Goal: Information Seeking & Learning: Learn about a topic

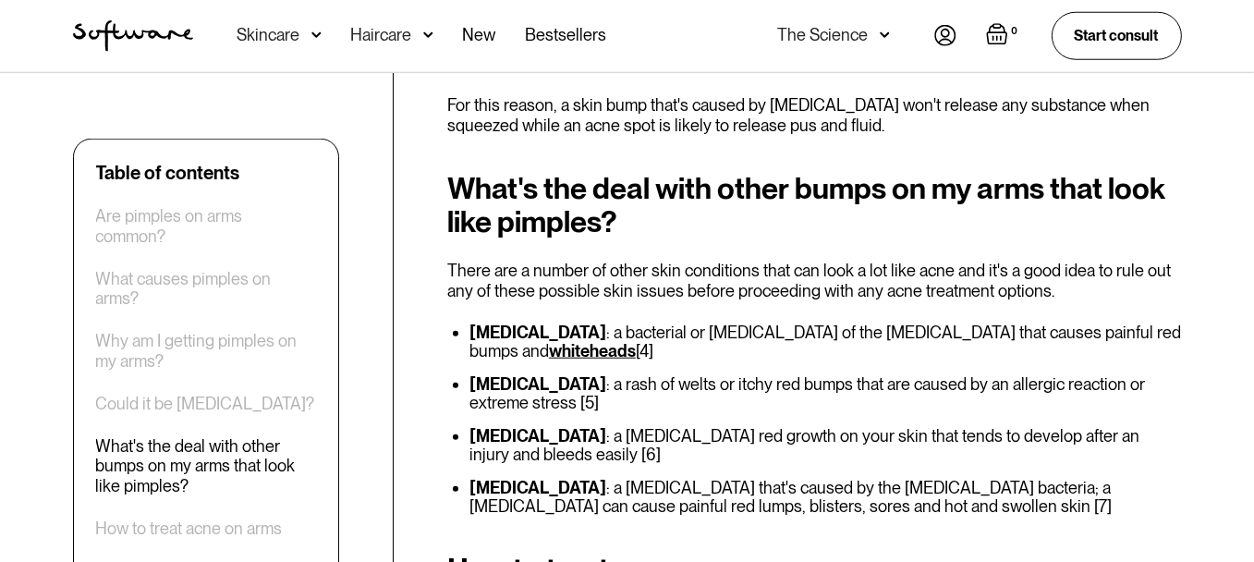
scroll to position [2310, 0]
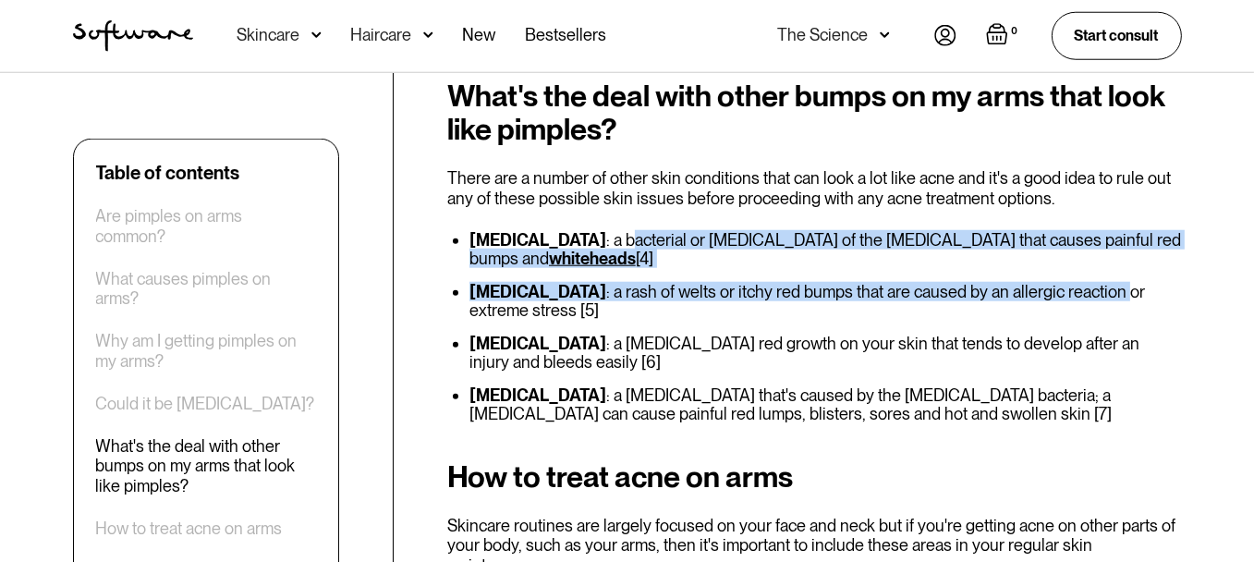
drag, startPoint x: 569, startPoint y: 237, endPoint x: 1029, endPoint y: 286, distance: 462.7
click at [1029, 286] on ul "[MEDICAL_DATA] : a bacterial or [MEDICAL_DATA] of the [MEDICAL_DATA] that cause…" at bounding box center [814, 327] width 735 height 192
click at [638, 291] on li "[MEDICAL_DATA] : a rash of welts or itchy red bumps that are caused by an aller…" at bounding box center [825, 301] width 712 height 37
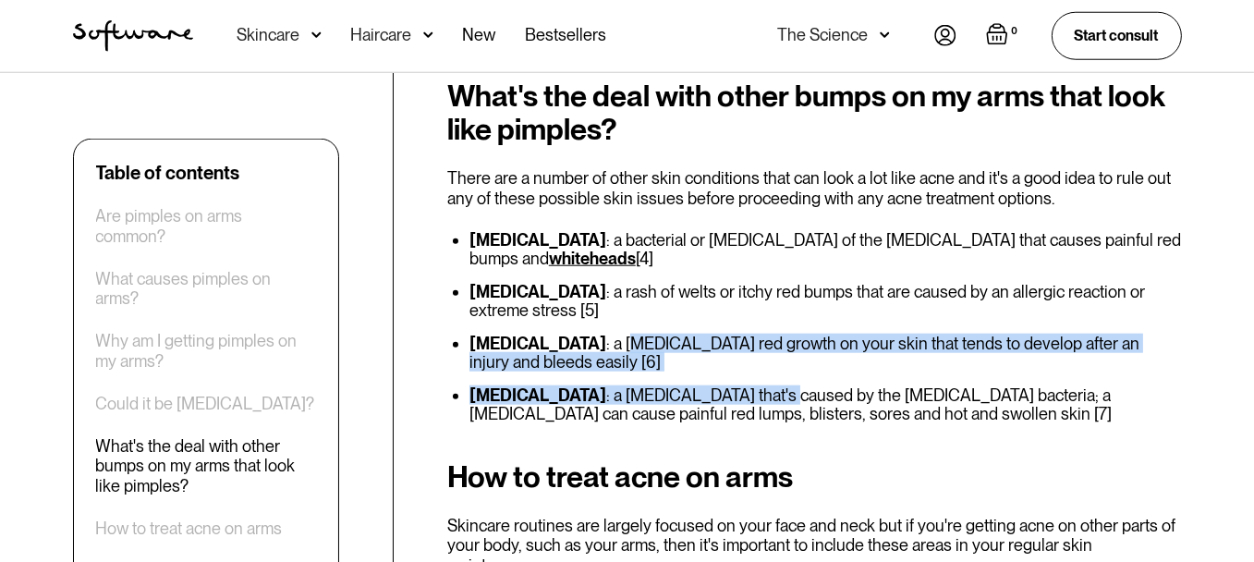
drag, startPoint x: 649, startPoint y: 332, endPoint x: 742, endPoint y: 370, distance: 100.7
click at [742, 370] on ul "[MEDICAL_DATA] : a bacterial or [MEDICAL_DATA] of the [MEDICAL_DATA] that cause…" at bounding box center [814, 327] width 735 height 192
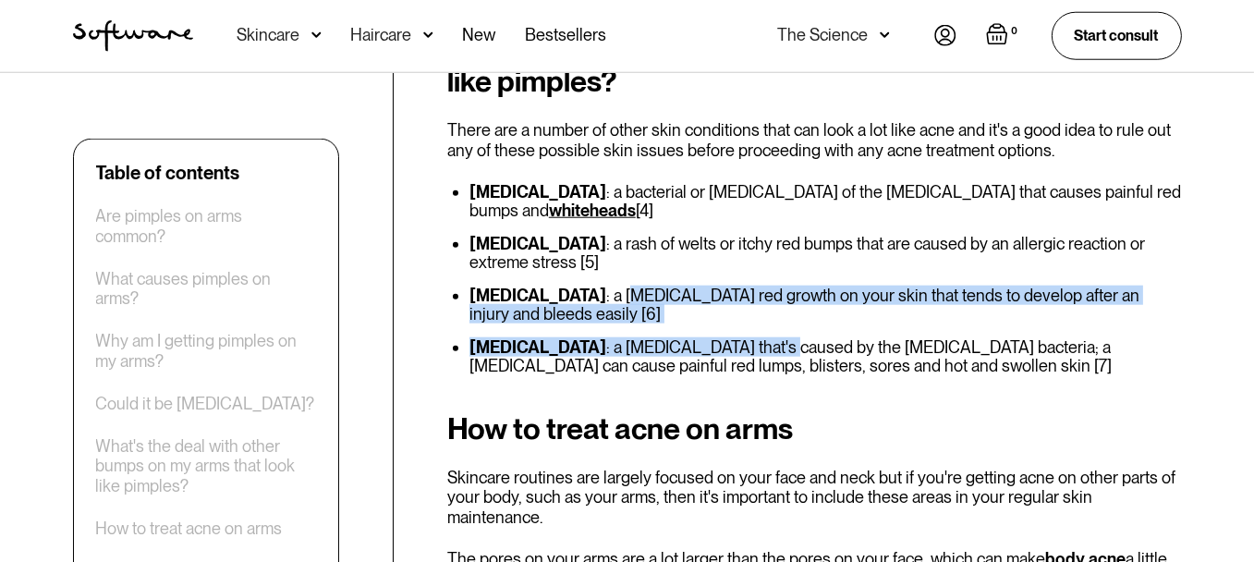
scroll to position [2495, 0]
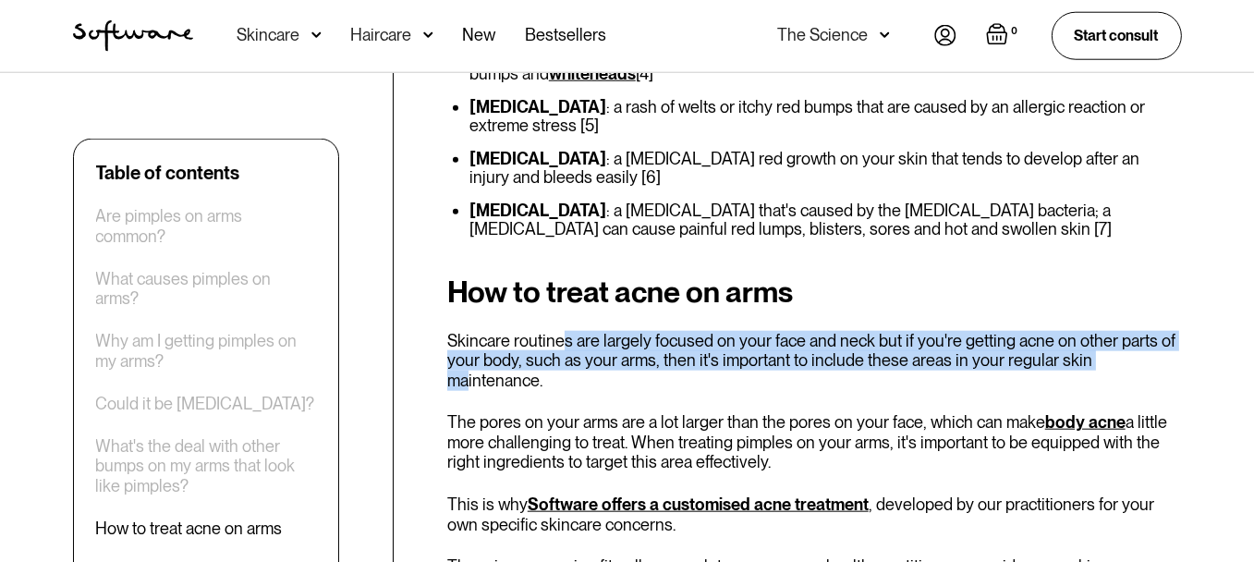
drag, startPoint x: 566, startPoint y: 331, endPoint x: 1100, endPoint y: 350, distance: 534.4
click at [1100, 350] on p "Skincare routines are largely focused on your face and neck but if you're getti…" at bounding box center [814, 361] width 735 height 60
click at [999, 340] on p "Skincare routines are largely focused on your face and neck but if you're getti…" at bounding box center [814, 361] width 735 height 60
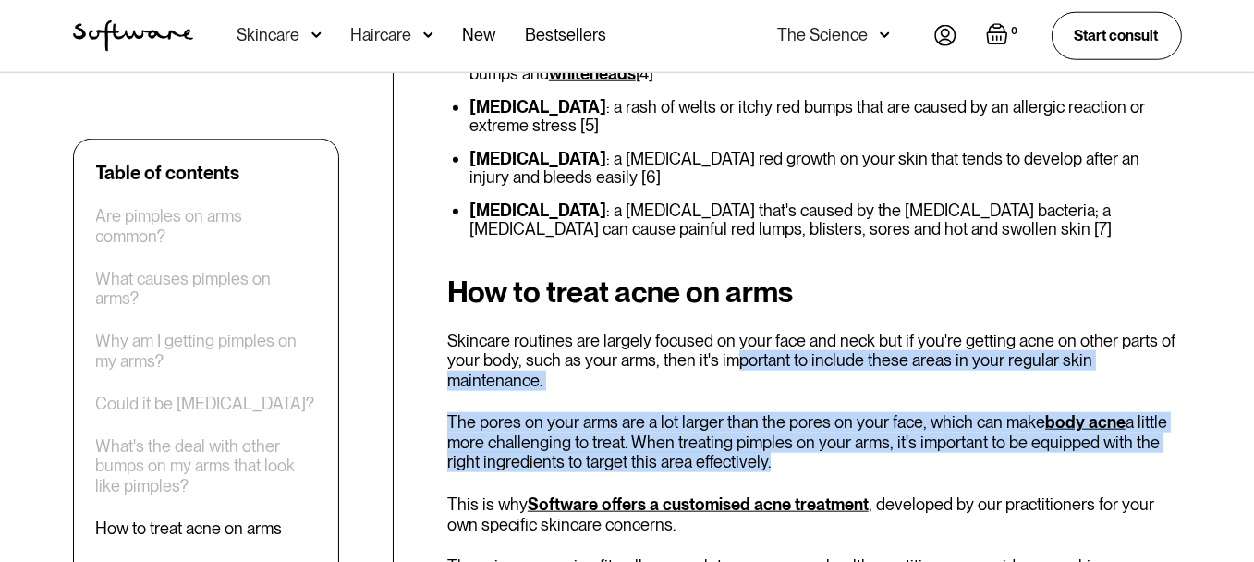
drag, startPoint x: 729, startPoint y: 341, endPoint x: 764, endPoint y: 417, distance: 83.5
click at [795, 412] on p "The pores on your arms are a lot larger than the pores on your face, which can …" at bounding box center [814, 442] width 735 height 60
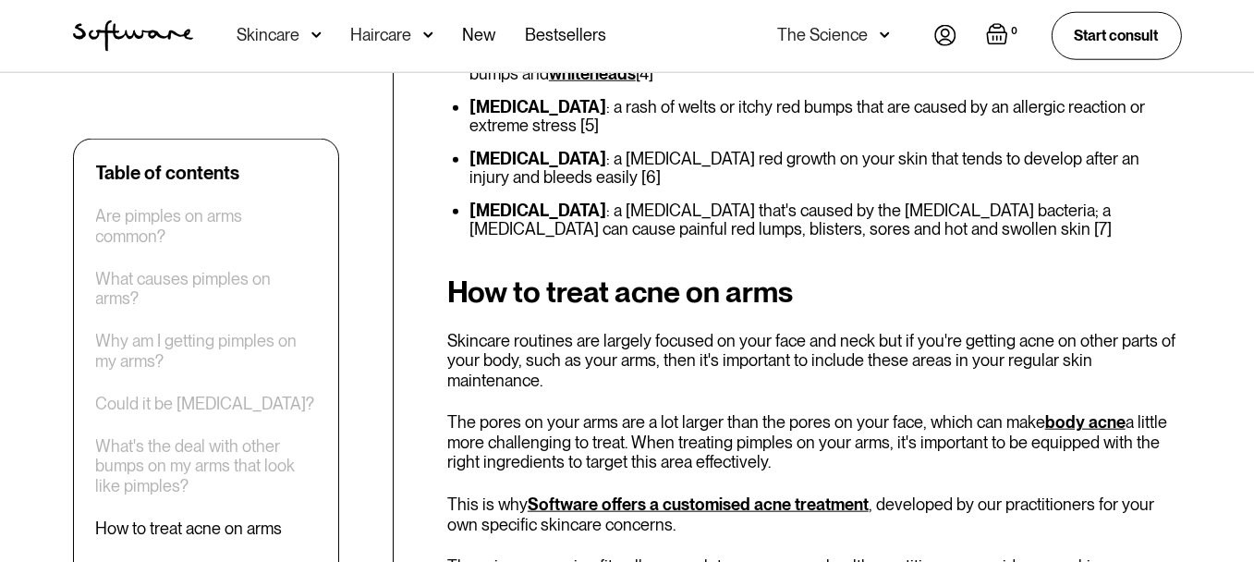
drag, startPoint x: 649, startPoint y: 389, endPoint x: 850, endPoint y: 422, distance: 204.2
click at [853, 422] on p "The pores on your arms are a lot larger than the pores on your face, which can …" at bounding box center [814, 442] width 735 height 60
click at [814, 421] on p "The pores on your arms are a lot larger than the pores on your face, which can …" at bounding box center [814, 442] width 735 height 60
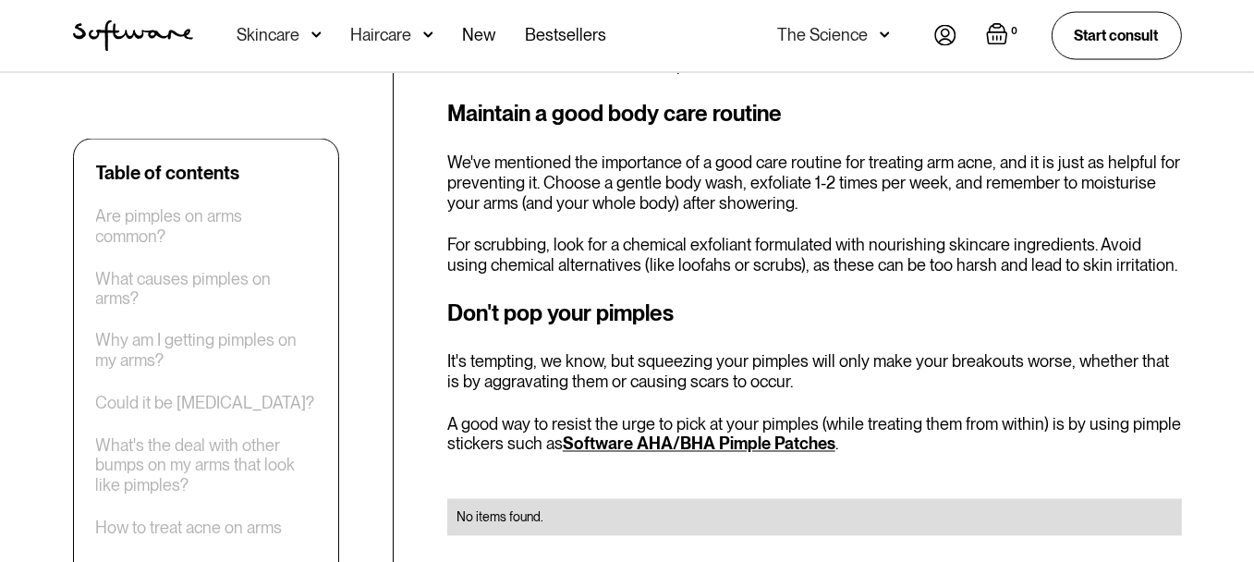
scroll to position [4066, 0]
